Goal: Task Accomplishment & Management: Complete application form

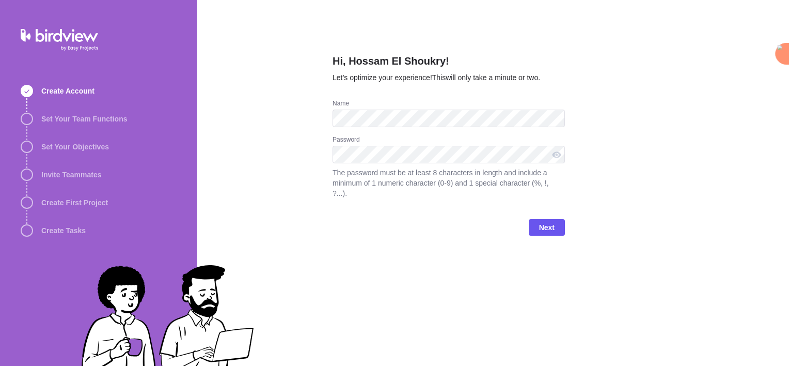
click at [566, 256] on div "Hi, Hossam El Shoukry! Let’s optimize your experience! This will only take a mi…" at bounding box center [493, 183] width 592 height 366
click at [545, 221] on span "Next" at bounding box center [546, 227] width 15 height 12
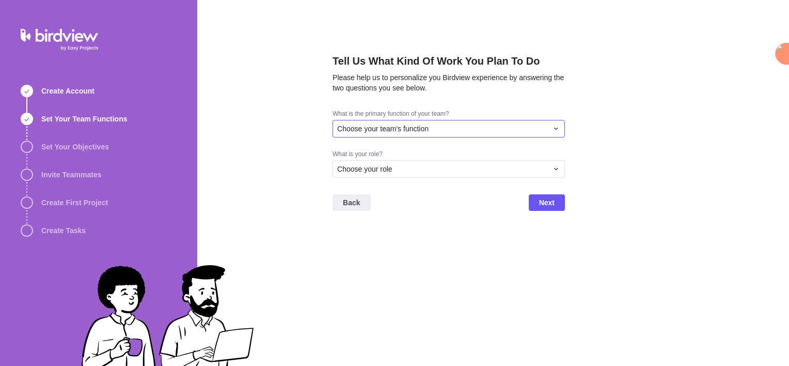
click at [408, 134] on div "Choose your team's function" at bounding box center [449, 129] width 232 height 18
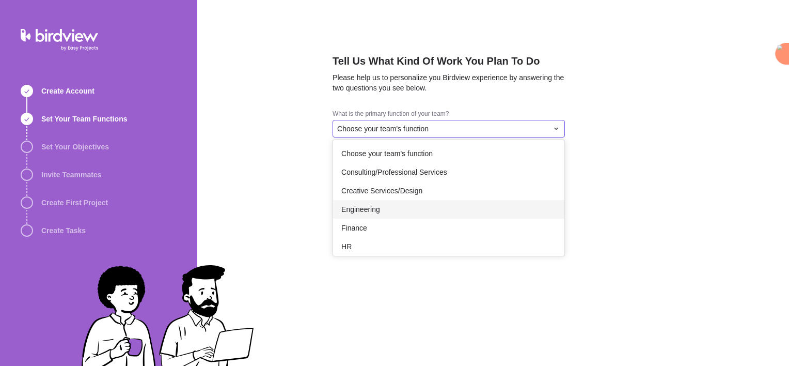
click at [399, 209] on div "Engineering" at bounding box center [448, 209] width 231 height 19
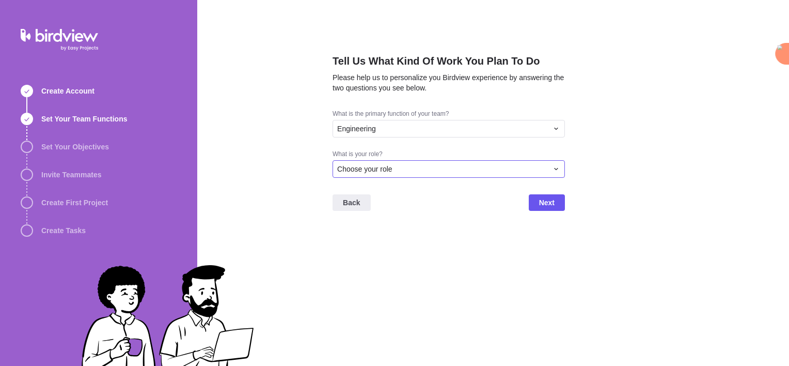
click at [397, 177] on div "Choose your role" at bounding box center [449, 169] width 232 height 18
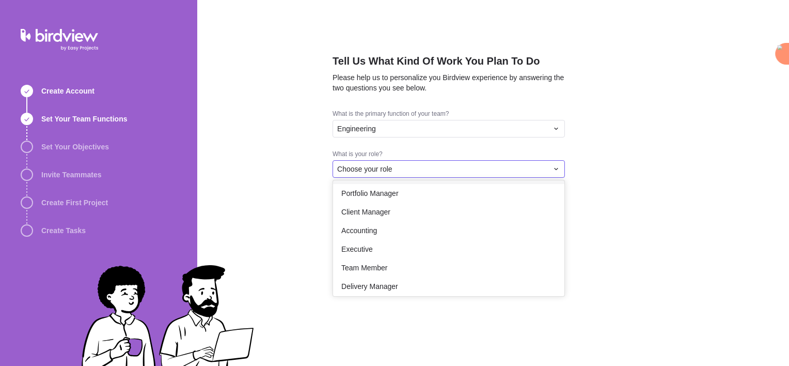
scroll to position [60, 0]
click at [382, 192] on span "Portfolio Manager" at bounding box center [369, 189] width 57 height 10
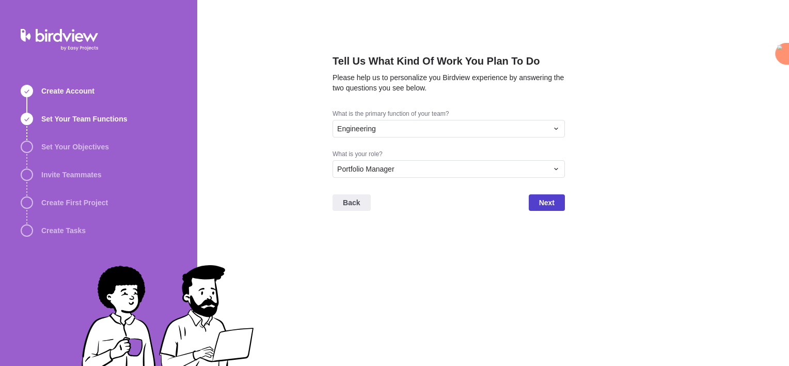
click at [545, 207] on span "Next" at bounding box center [546, 202] width 15 height 12
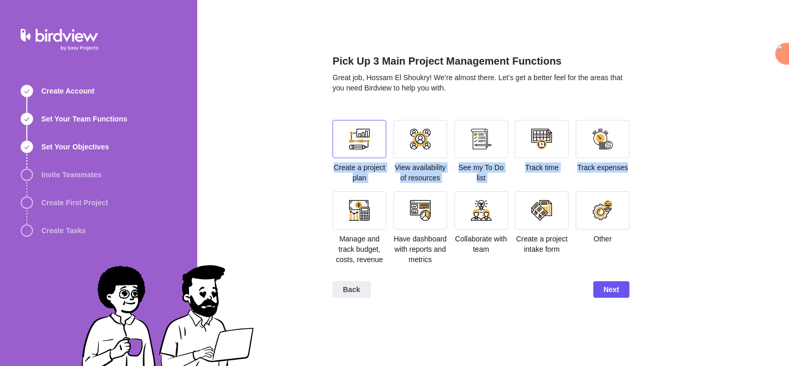
drag, startPoint x: 355, startPoint y: 212, endPoint x: 363, endPoint y: 157, distance: 55.2
click at [363, 157] on section "Create a project plan View availability of resources See my To Do list Track ti…" at bounding box center [481, 196] width 297 height 153
drag, startPoint x: 363, startPoint y: 157, endPoint x: 305, endPoint y: 132, distance: 63.1
click at [305, 132] on div "Pick Up 3 Main Project Management Functions Great job, Hossam El Shoukry! We’re…" at bounding box center [493, 183] width 592 height 366
click at [282, 139] on div "Pick Up 3 Main Project Management Functions Great job, Hossam El Shoukry! We’re…" at bounding box center [493, 183] width 592 height 366
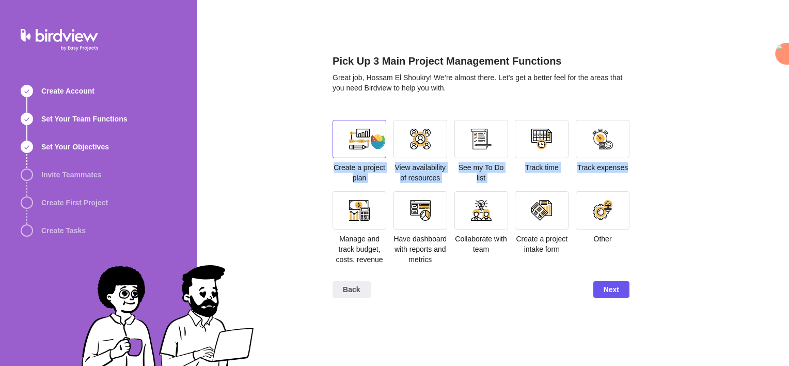
click at [352, 157] on div at bounding box center [360, 139] width 54 height 38
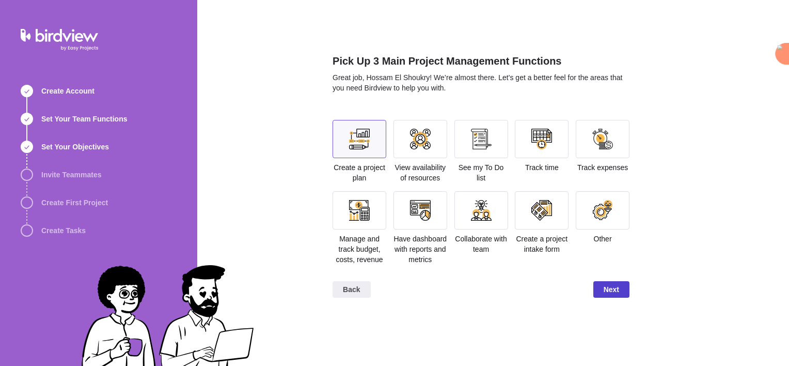
click at [607, 286] on span "Next" at bounding box center [611, 289] width 15 height 12
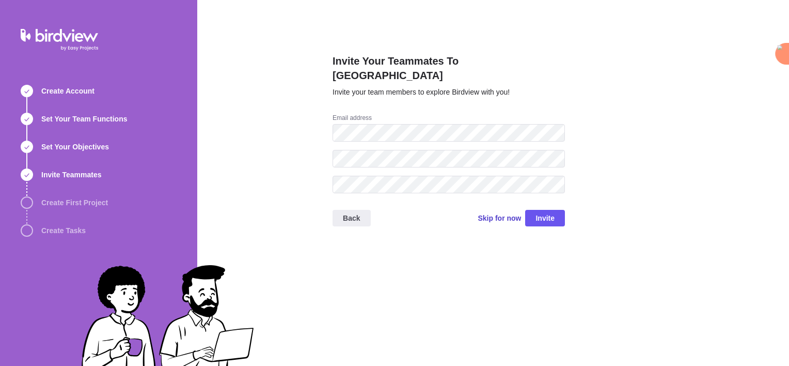
click at [499, 213] on span "Skip for now" at bounding box center [499, 218] width 43 height 10
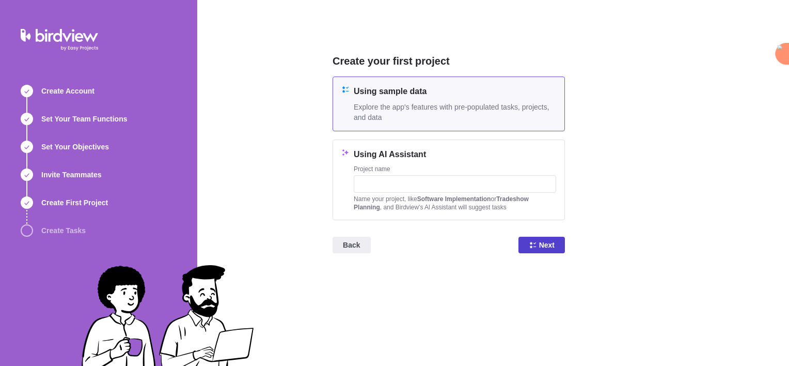
click at [560, 245] on span "Next" at bounding box center [541, 245] width 46 height 17
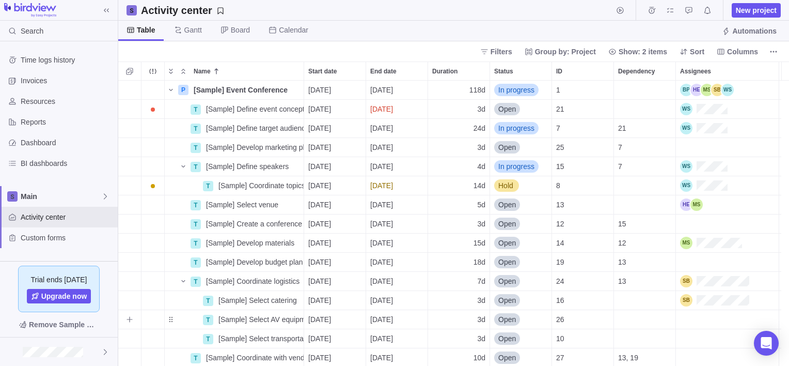
scroll to position [277, 663]
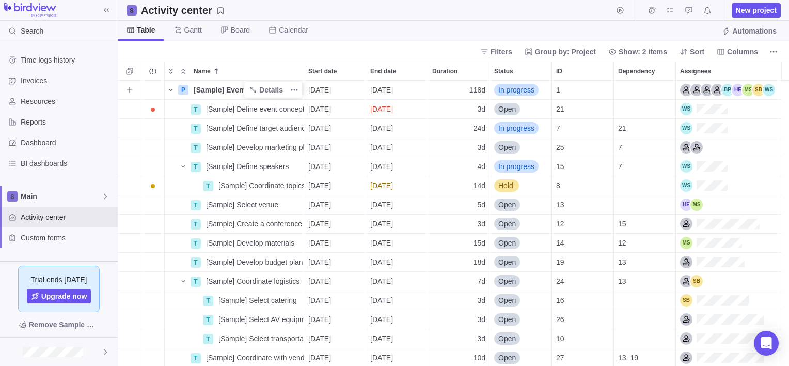
click at [170, 87] on icon "Name" at bounding box center [171, 90] width 8 height 8
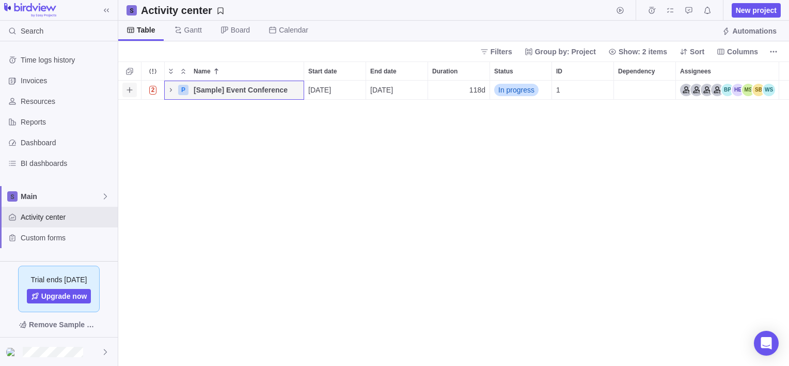
click at [128, 93] on icon "Add activity" at bounding box center [129, 90] width 8 height 8
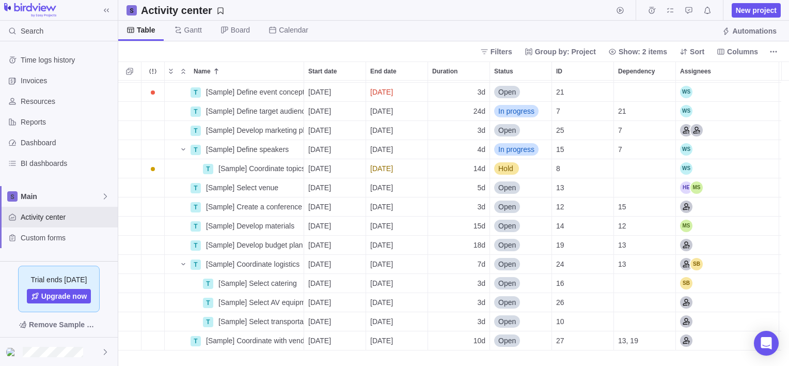
scroll to position [0, 0]
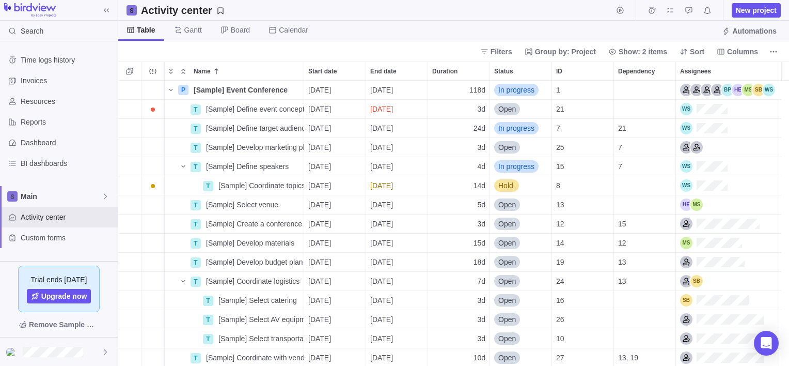
click at [172, 90] on div "T P [Sample] Event Conference Details [DATE] [DATE] 118d In progress 1 T [Sampl…" at bounding box center [453, 223] width 671 height 285
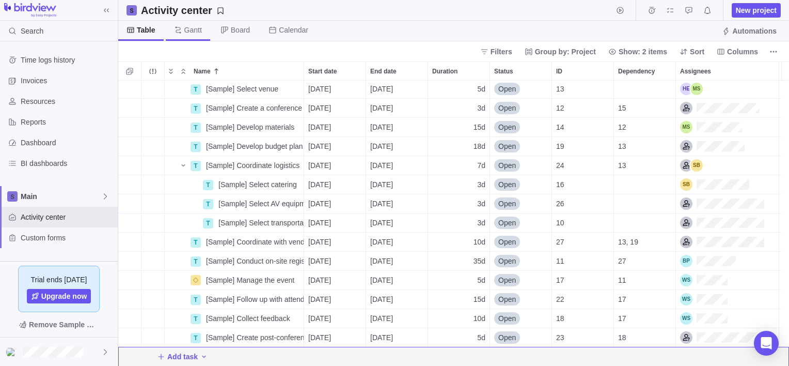
click at [190, 35] on span "Gantt" at bounding box center [193, 30] width 18 height 10
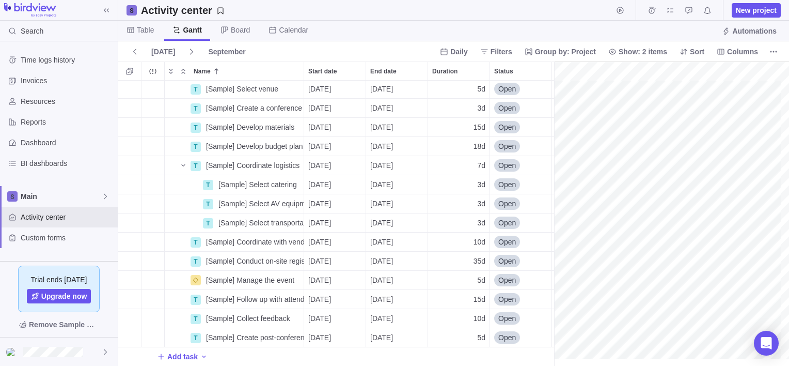
scroll to position [116, 1372]
click at [150, 31] on span "Table" at bounding box center [145, 30] width 17 height 10
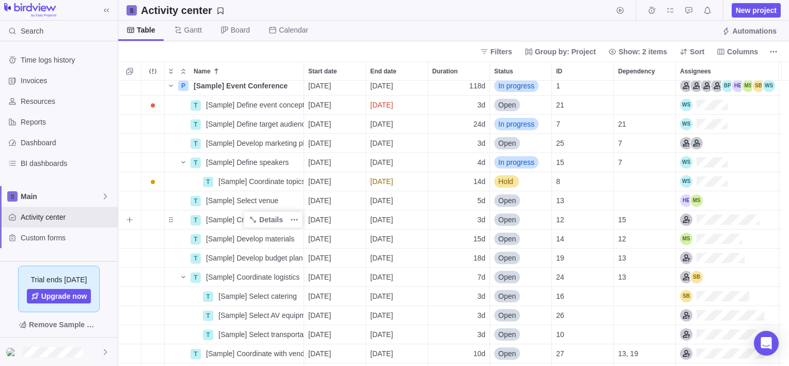
scroll to position [0, 0]
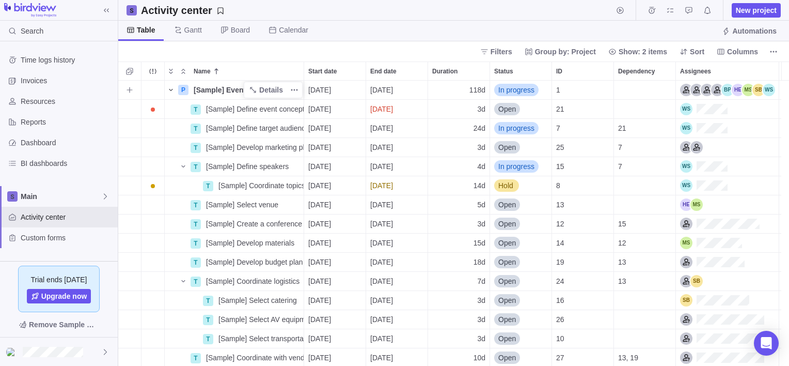
click at [170, 91] on icon "Name" at bounding box center [171, 90] width 8 height 8
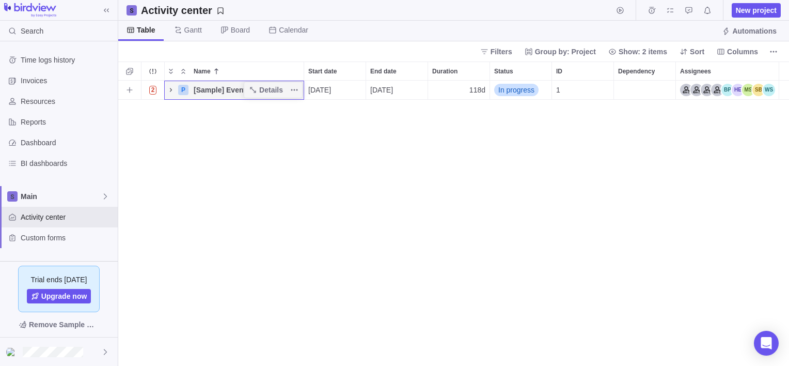
click at [170, 93] on icon "Name" at bounding box center [171, 90] width 8 height 8
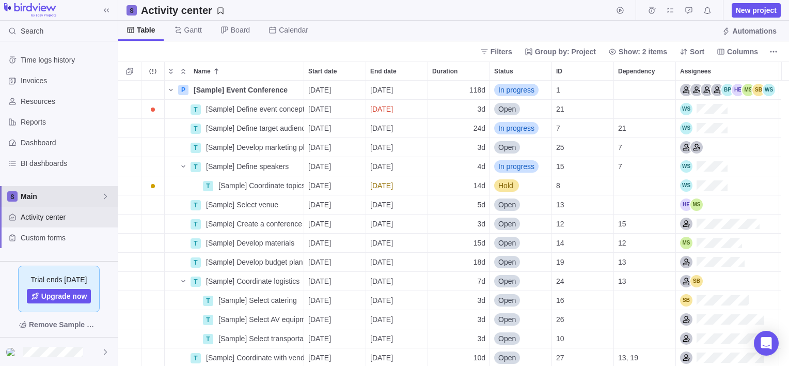
click at [96, 196] on span "Main" at bounding box center [61, 196] width 81 height 10
click at [24, 198] on span "Main" at bounding box center [61, 196] width 81 height 10
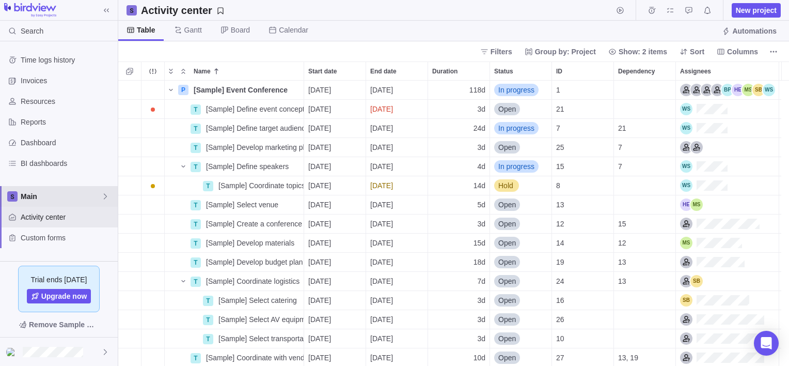
click at [24, 198] on span "Main" at bounding box center [61, 196] width 81 height 10
click at [31, 218] on span "Main" at bounding box center [58, 220] width 63 height 10
click at [48, 240] on span "Custom forms" at bounding box center [67, 237] width 93 height 10
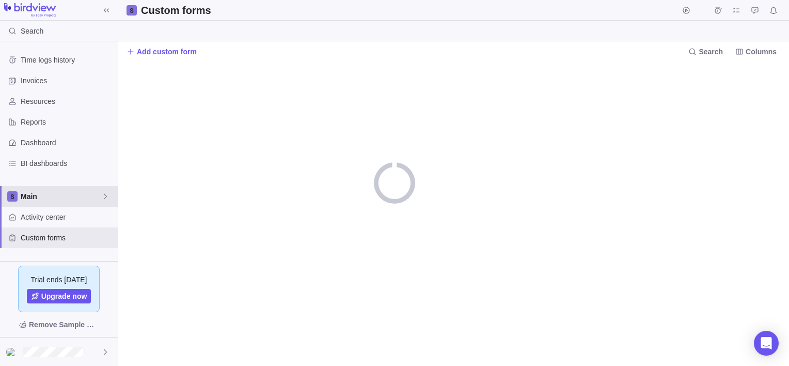
click at [33, 194] on span "Main" at bounding box center [61, 196] width 81 height 10
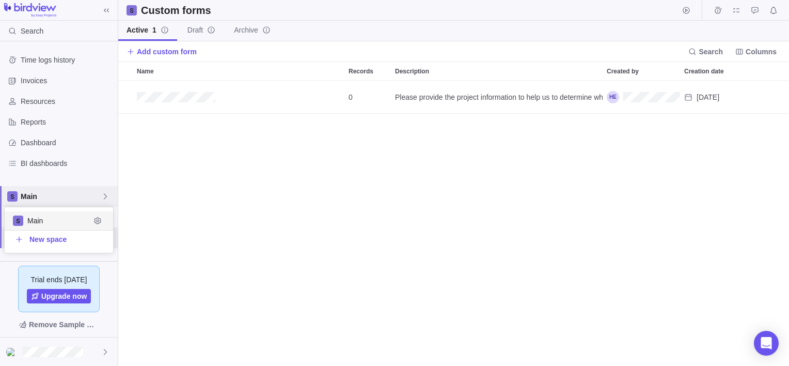
scroll to position [277, 663]
click at [33, 194] on span "Main" at bounding box center [61, 196] width 81 height 10
click at [39, 238] on span "New space" at bounding box center [47, 239] width 37 height 10
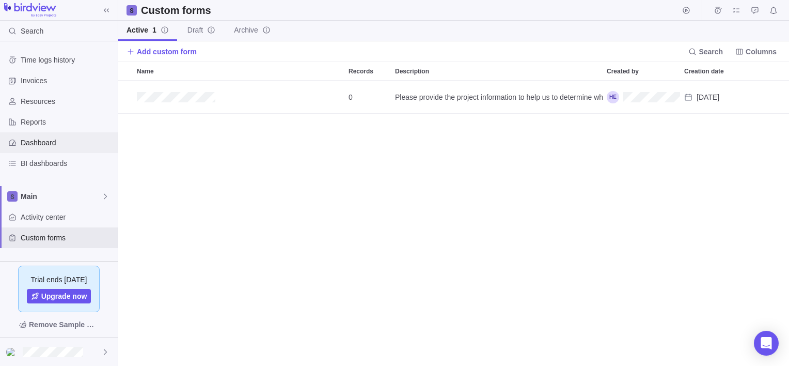
click at [53, 150] on div "Dashboard" at bounding box center [59, 142] width 118 height 21
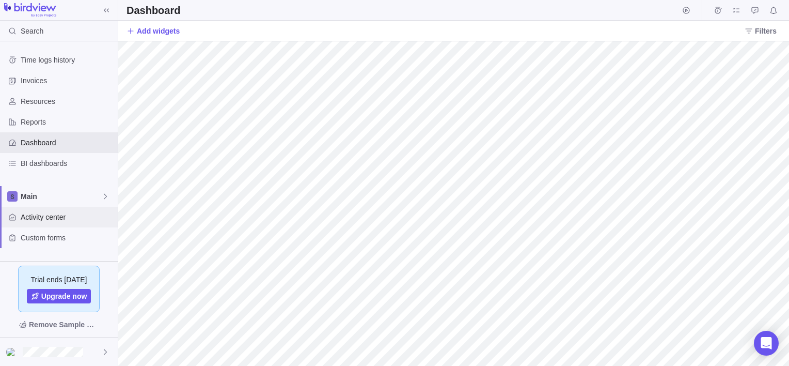
click at [29, 213] on span "Activity center" at bounding box center [67, 217] width 93 height 10
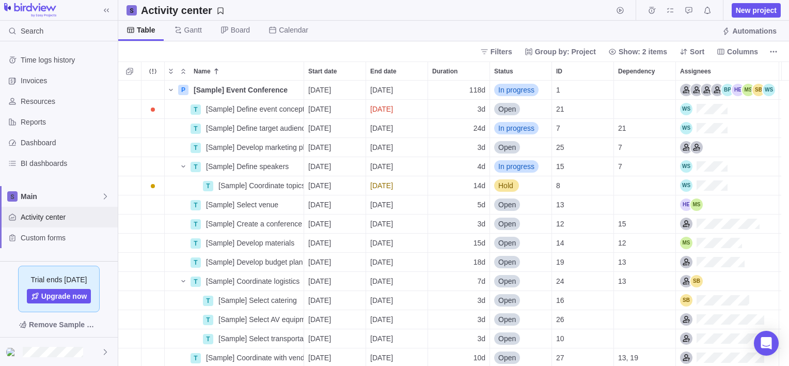
scroll to position [277, 663]
click at [754, 11] on span "New project" at bounding box center [756, 10] width 41 height 10
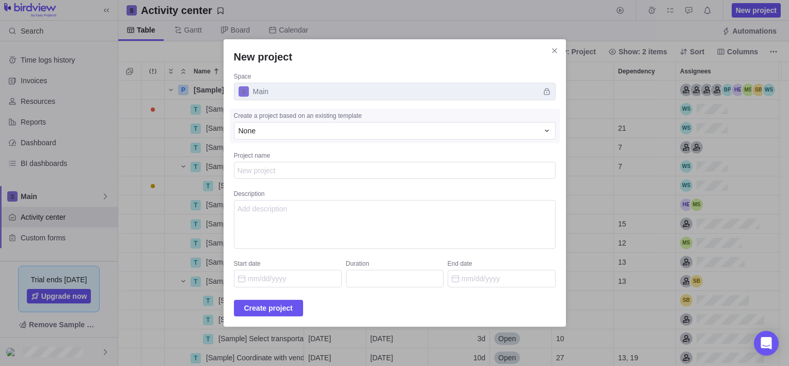
type textarea "x"
type textarea "A"
type textarea "x"
type textarea "AC"
type textarea "x"
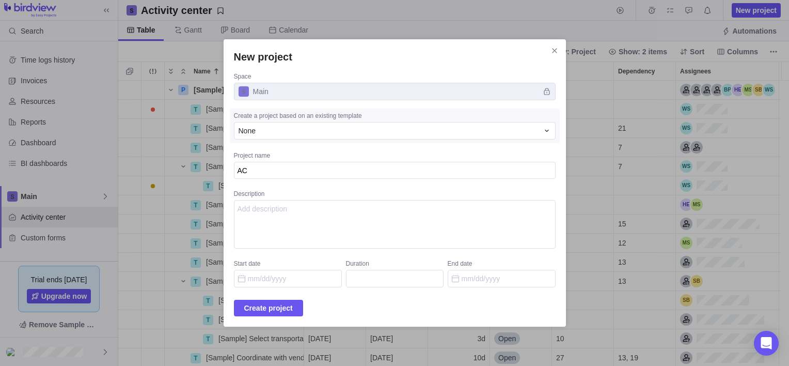
type textarea "ACU"
type textarea "x"
type textarea "ACUD"
type textarea "x"
click at [293, 311] on span "Create project" at bounding box center [268, 308] width 49 height 12
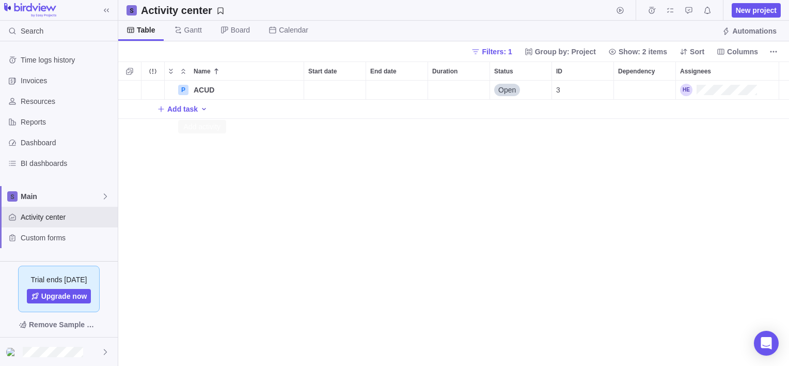
click at [201, 103] on span "Add activity" at bounding box center [204, 109] width 8 height 14
click at [229, 135] on span "Task" at bounding box center [229, 131] width 15 height 10
click at [202, 124] on div "Name Start date End date Duration Status ID Dependency Assignees P ACUD Details…" at bounding box center [453, 213] width 671 height 304
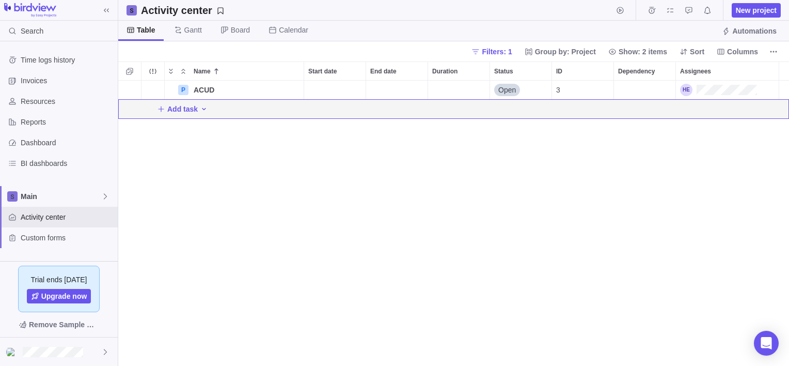
click at [200, 113] on span "Add activity" at bounding box center [204, 109] width 8 height 14
click at [168, 151] on div "Name Start date End date Duration Status ID Dependency Assignees P ACUD Details…" at bounding box center [453, 213] width 671 height 304
click at [199, 98] on div "ACUD" at bounding box center [247, 90] width 114 height 19
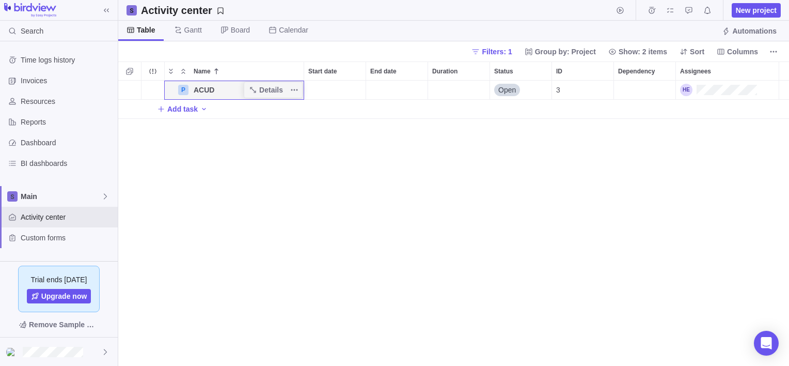
click at [202, 109] on icon "Add activity" at bounding box center [204, 109] width 8 height 8
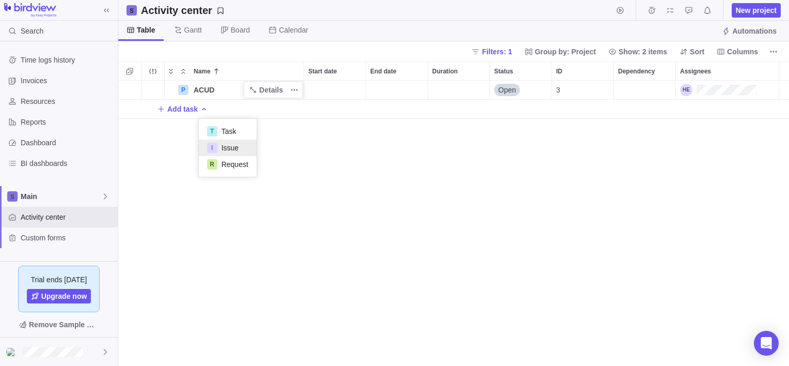
click at [226, 141] on div "I Issue" at bounding box center [228, 147] width 58 height 17
click at [225, 140] on div "Name Start date End date Duration Status ID Dependency Assignees P ACUD Details…" at bounding box center [453, 213] width 671 height 304
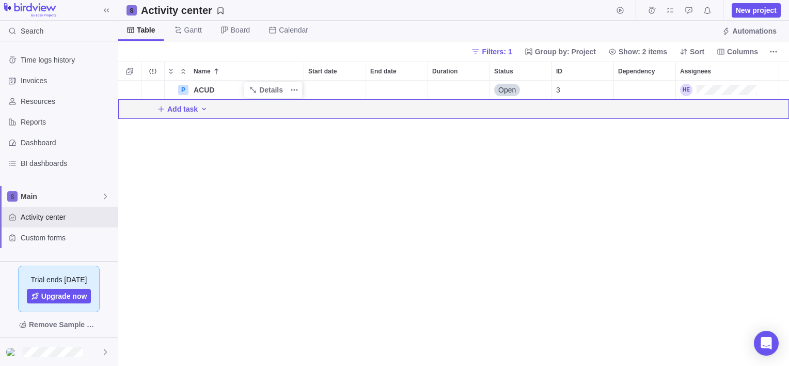
click at [202, 113] on icon "Add activity" at bounding box center [204, 109] width 8 height 8
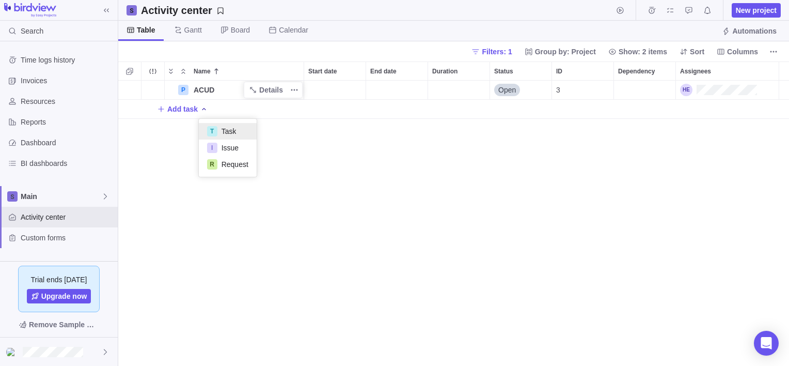
click at [216, 130] on div "T" at bounding box center [212, 131] width 10 height 10
type input "ddddddddd"
click at [266, 171] on div "Name Start date End date Duration Status ID Dependency Assignees P ACUD Details…" at bounding box center [453, 213] width 671 height 304
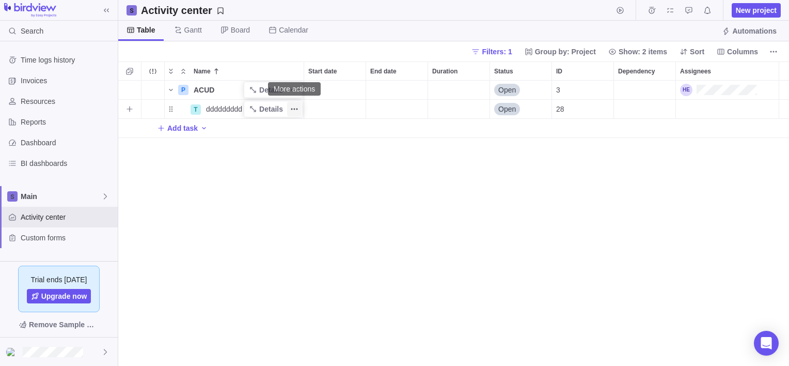
click at [294, 109] on icon "More actions" at bounding box center [295, 109] width 2 height 2
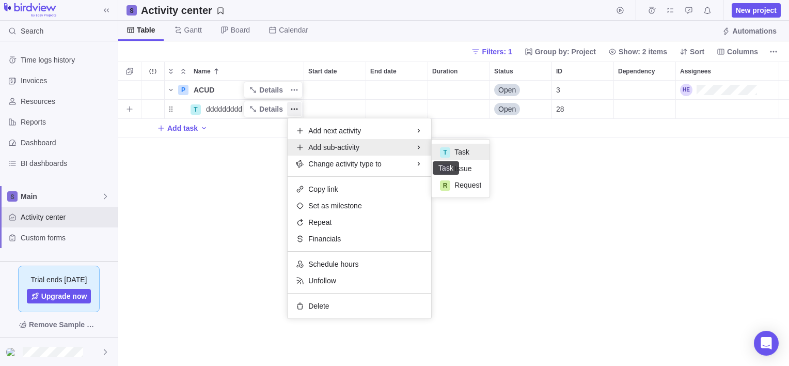
click at [447, 154] on div "T" at bounding box center [445, 152] width 10 height 10
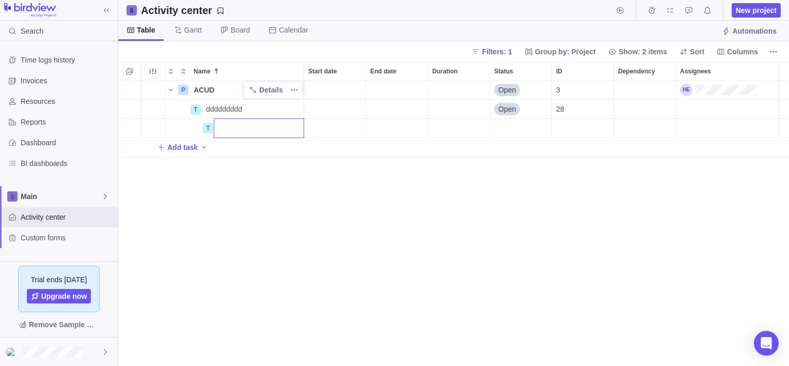
click at [242, 127] on input "Name" at bounding box center [259, 128] width 90 height 20
type input "ffff"
click at [291, 215] on div "Name Start date End date Duration Status ID Dependency Assignees P ACUD Details…" at bounding box center [453, 213] width 671 height 304
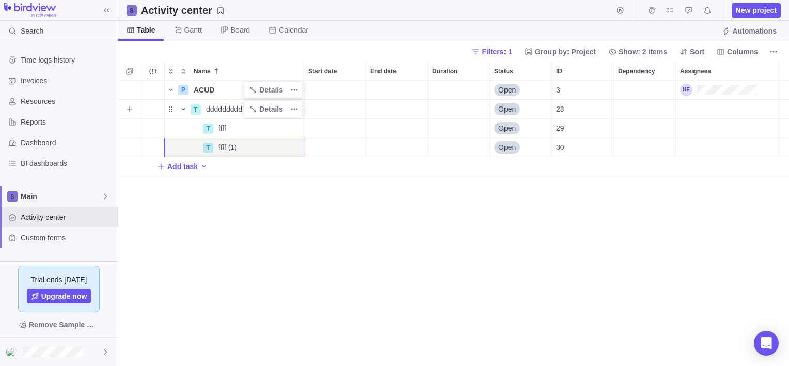
click at [183, 106] on icon "Name" at bounding box center [183, 109] width 8 height 8
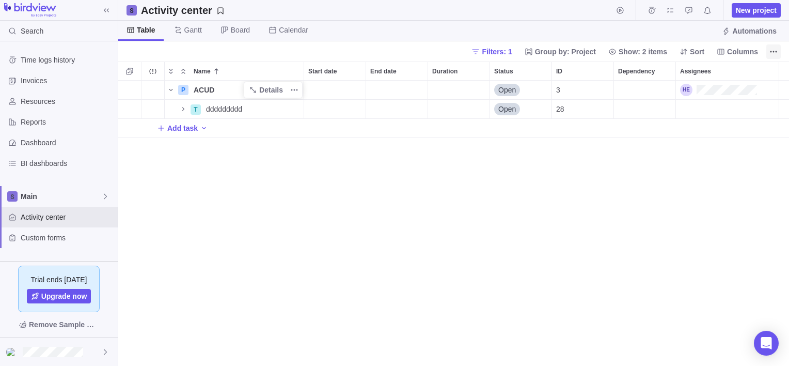
click at [773, 51] on icon "More actions" at bounding box center [773, 52] width 8 height 8
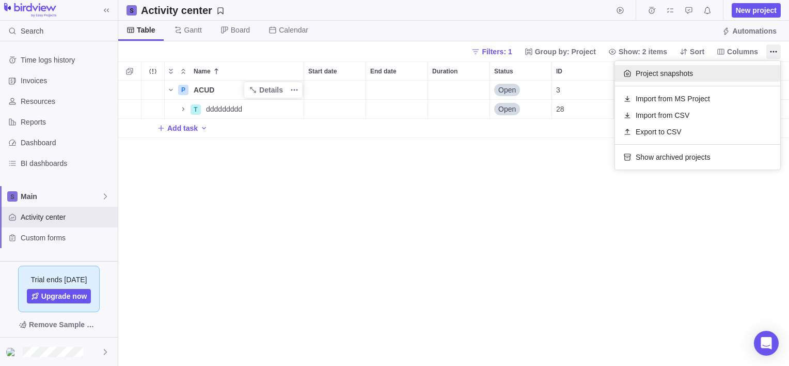
click at [675, 78] on div "Project snapshots" at bounding box center [697, 73] width 165 height 17
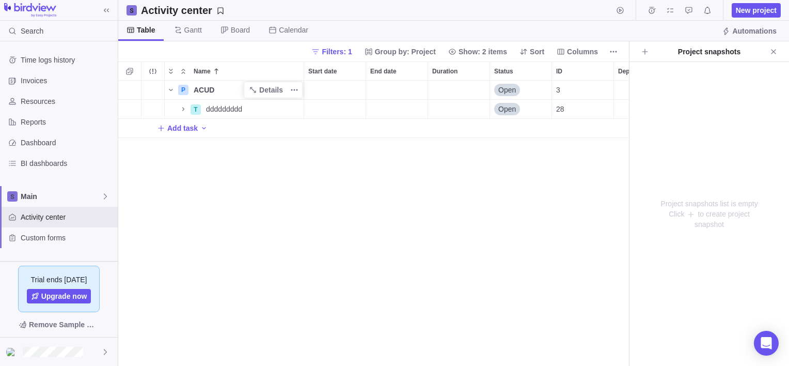
drag, startPoint x: 676, startPoint y: 192, endPoint x: 683, endPoint y: 192, distance: 6.2
click at [683, 192] on div "Project snapshots list is empty Click to create project snapshot" at bounding box center [709, 214] width 160 height 304
drag, startPoint x: 683, startPoint y: 192, endPoint x: 687, endPoint y: 213, distance: 21.7
click at [687, 213] on icon at bounding box center [691, 214] width 8 height 8
click at [644, 52] on icon "Create project snapshot" at bounding box center [645, 52] width 8 height 8
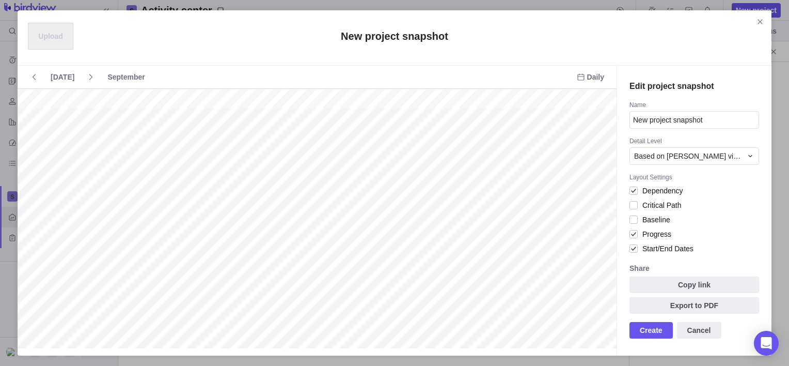
scroll to position [0, 86]
click at [762, 24] on icon "Close" at bounding box center [760, 22] width 8 height 8
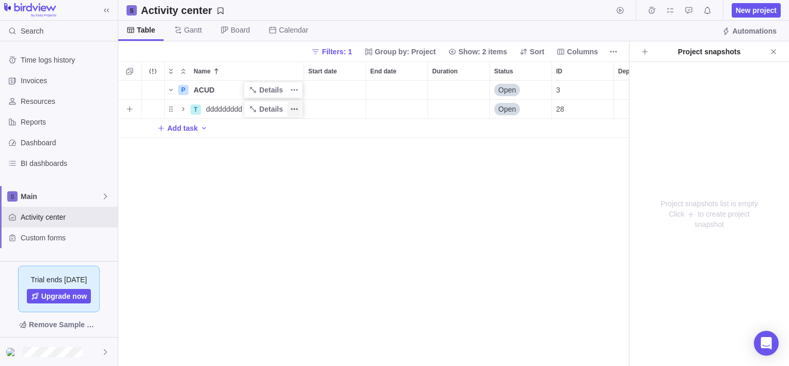
click at [292, 107] on icon "More actions" at bounding box center [294, 109] width 8 height 8
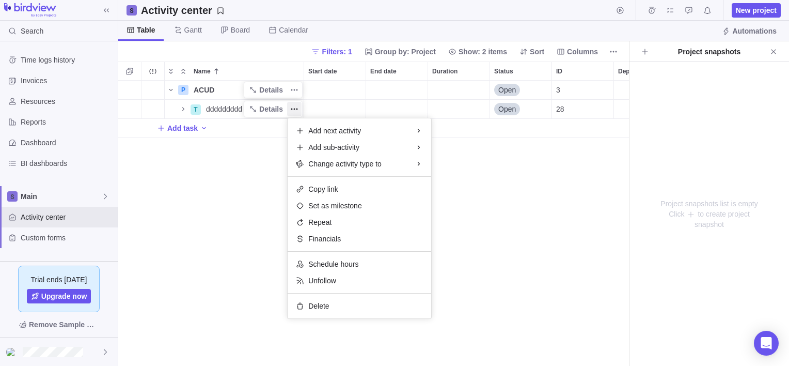
click at [243, 193] on div "P ACUD Details Open 3 T ddddddddd Details Open 28 Add task" at bounding box center [373, 223] width 511 height 285
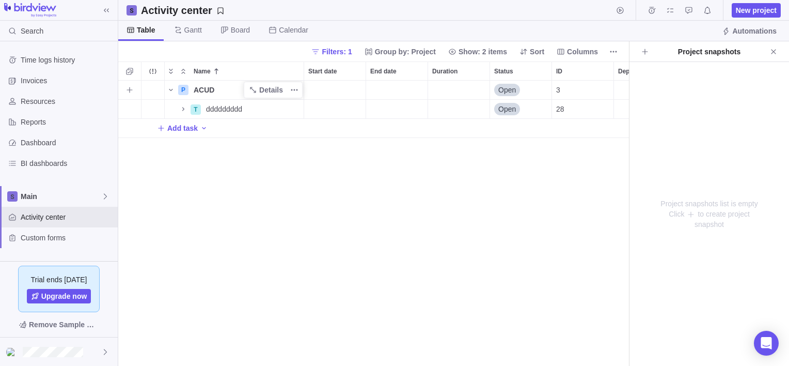
click at [194, 93] on span "ACUD" at bounding box center [204, 90] width 21 height 10
click at [260, 184] on div "P ACUD Open 3 T ddddddddd Details Open 28 Add task" at bounding box center [373, 223] width 511 height 285
drag, startPoint x: 186, startPoint y: 94, endPoint x: 160, endPoint y: 207, distance: 116.0
click at [160, 207] on div "P ACUD Details Open 3 T ddddddddd Details Open 28 Add task" at bounding box center [373, 223] width 511 height 285
click at [303, 32] on span "Calendar" at bounding box center [293, 30] width 29 height 10
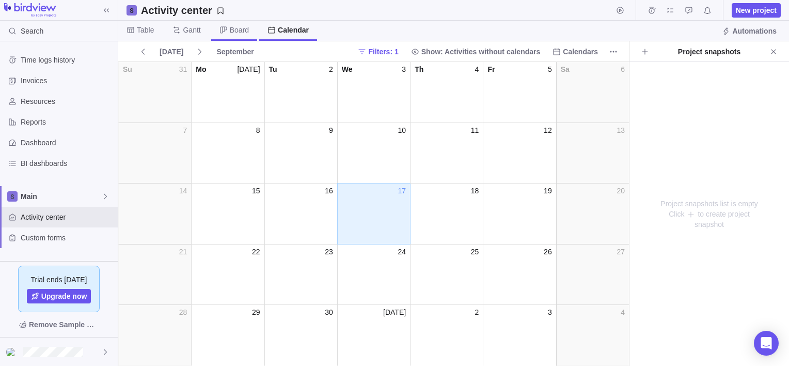
click at [238, 30] on span "Board" at bounding box center [239, 30] width 19 height 10
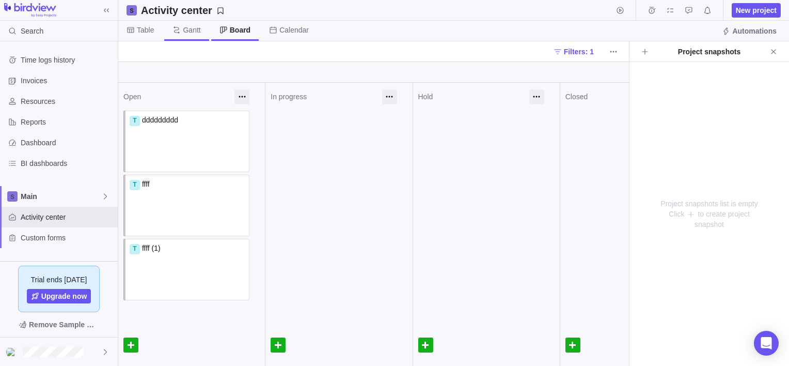
click at [184, 29] on span "Gantt" at bounding box center [192, 30] width 18 height 10
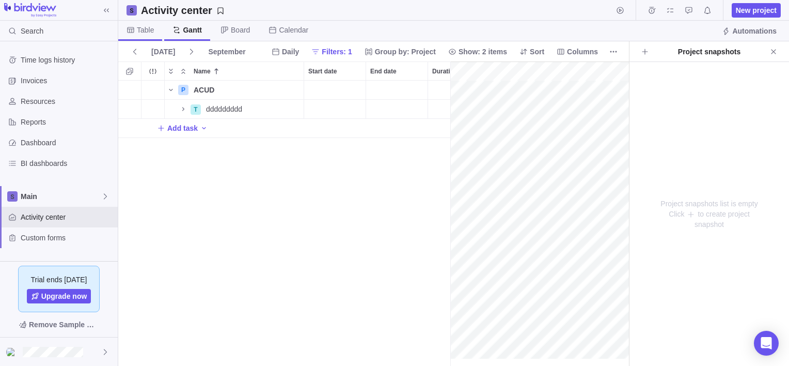
click at [151, 36] on span "Table" at bounding box center [140, 31] width 44 height 20
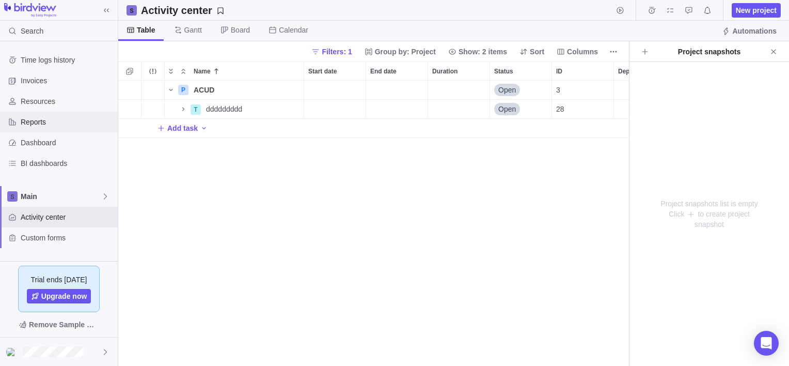
click at [68, 124] on span "Reports" at bounding box center [67, 122] width 93 height 10
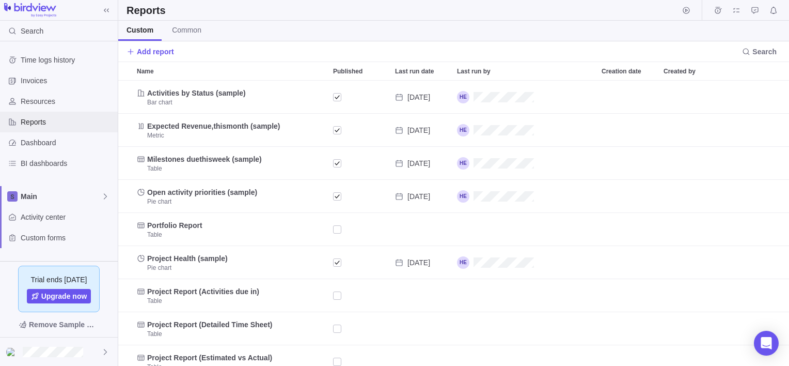
scroll to position [277, 663]
click at [67, 235] on span "Custom forms" at bounding box center [67, 237] width 93 height 10
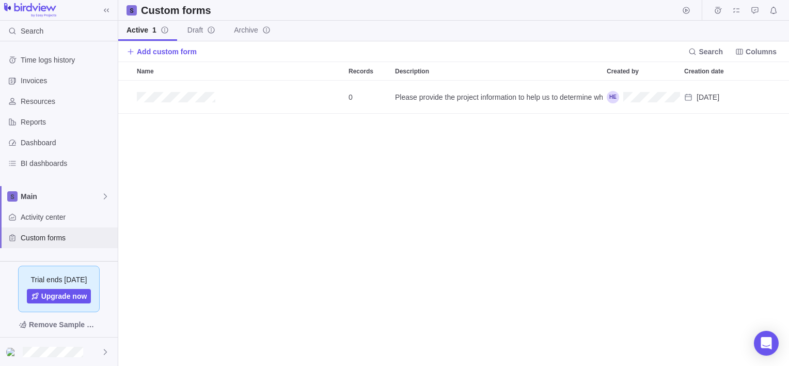
scroll to position [277, 663]
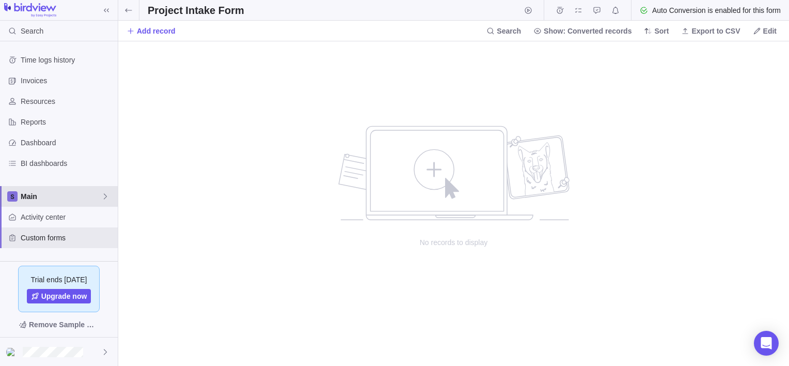
click at [38, 205] on div "Main" at bounding box center [59, 196] width 118 height 21
click at [39, 204] on div "Main" at bounding box center [59, 196] width 118 height 21
click at [39, 158] on span "BI dashboards" at bounding box center [67, 163] width 93 height 10
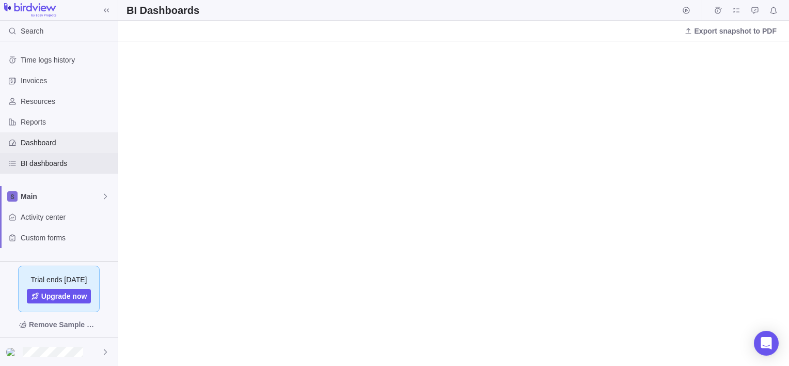
click at [50, 144] on span "Dashboard" at bounding box center [67, 142] width 93 height 10
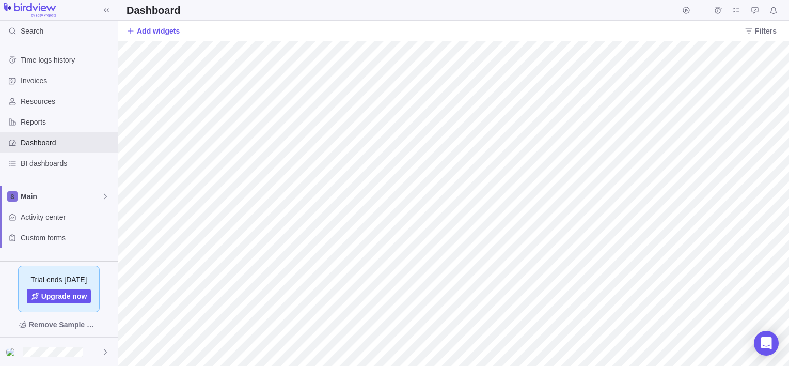
drag, startPoint x: 50, startPoint y: 144, endPoint x: 336, endPoint y: 11, distance: 316.0
click at [336, 11] on div "Dashboard" at bounding box center [453, 10] width 671 height 21
